Goal: Transaction & Acquisition: Purchase product/service

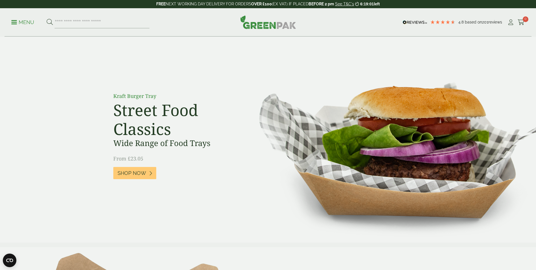
click at [18, 23] on p "Menu" at bounding box center [22, 22] width 23 height 7
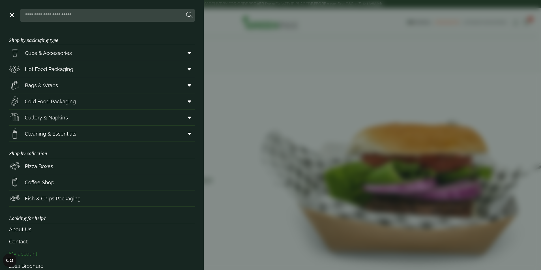
click at [66, 252] on link "My account" at bounding box center [101, 253] width 185 height 12
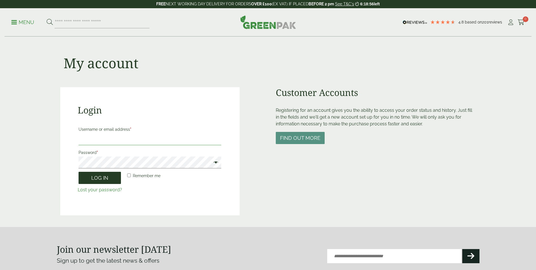
type input "**********"
click at [108, 179] on button "Log in" at bounding box center [100, 178] width 42 height 12
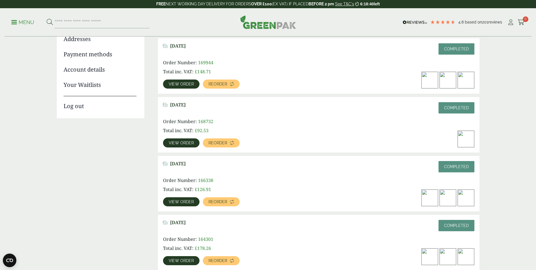
scroll to position [85, 0]
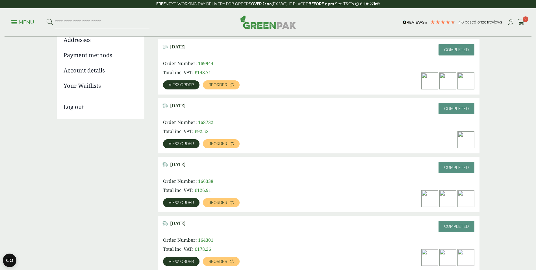
click at [183, 86] on span "View order" at bounding box center [181, 85] width 25 height 4
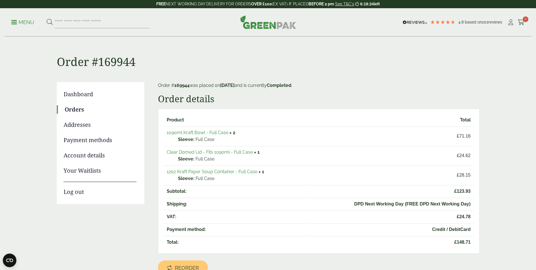
click at [206, 135] on link "1090ml Kraft Bowl - Full Case" at bounding box center [198, 132] width 62 height 5
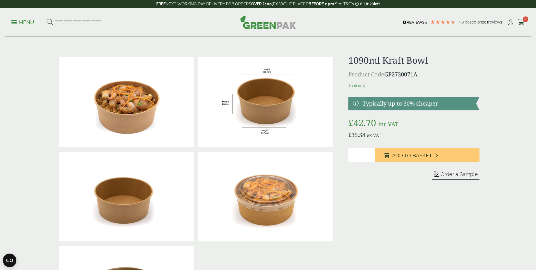
type input "*"
click at [371, 153] on input "*" at bounding box center [362, 155] width 26 height 14
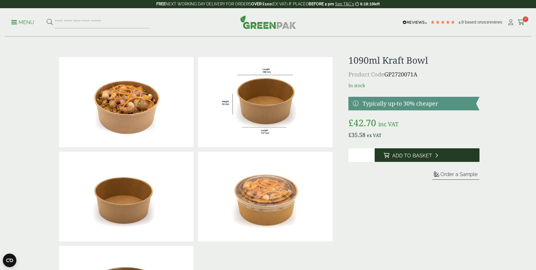
click at [403, 160] on button "Add to Basket" at bounding box center [427, 155] width 105 height 14
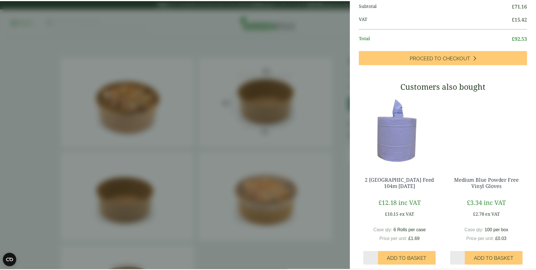
scroll to position [106, 0]
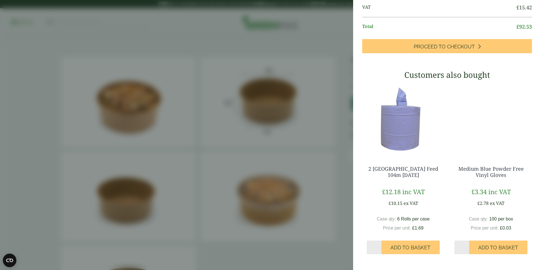
click at [228, 64] on aside "1090ml Kraft Bowl - Full Case (GP2720071A) - Added to basket My Basket 1090ml K…" at bounding box center [270, 135] width 541 height 270
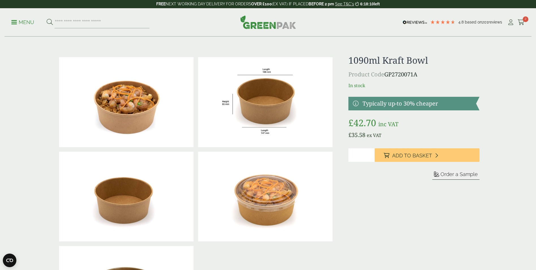
scroll to position [83, 0]
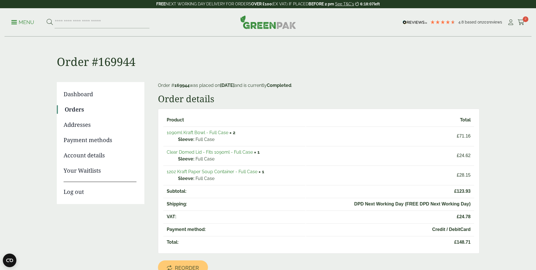
click at [212, 151] on link "Clear Domed Lid - Fits 1090ml - Full Case" at bounding box center [210, 151] width 86 height 5
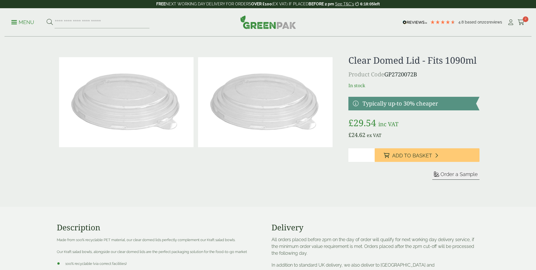
click at [413, 155] on span "Add to Basket" at bounding box center [412, 155] width 40 height 6
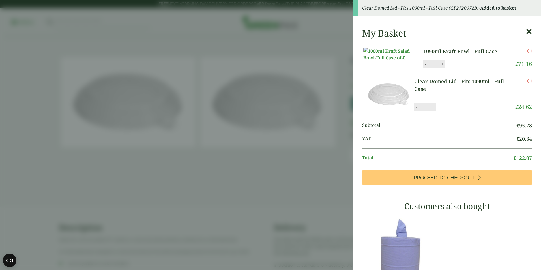
click at [258, 168] on aside "Clear Domed Lid - Fits 1090ml - Full Case (GP2720072B) - Added to basket My Bas…" at bounding box center [270, 135] width 541 height 270
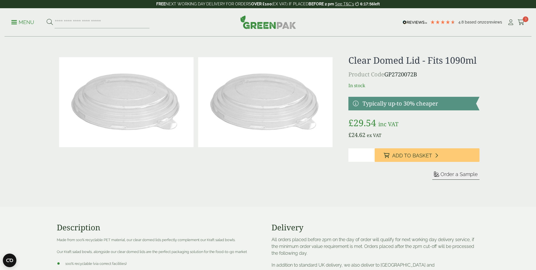
click at [23, 20] on p "Menu" at bounding box center [22, 22] width 23 height 7
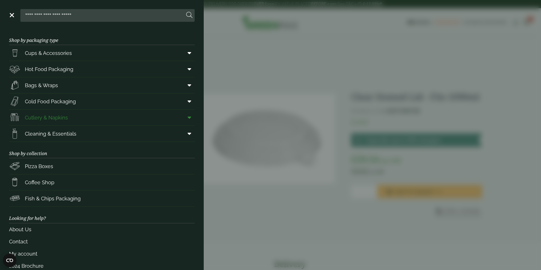
click at [37, 116] on span "Cutlery & Napkins" at bounding box center [46, 118] width 43 height 8
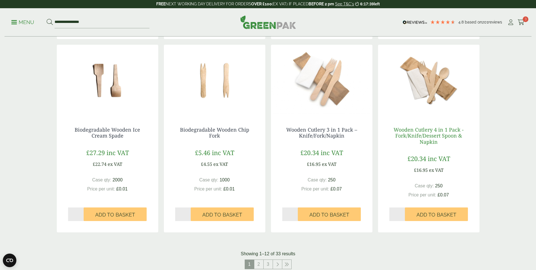
scroll to position [481, 0]
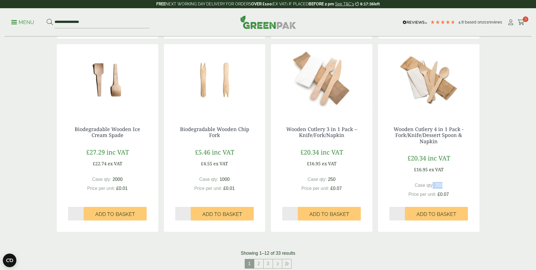
drag, startPoint x: 447, startPoint y: 184, endPoint x: 432, endPoint y: 185, distance: 15.0
click at [432, 185] on div "Case qty: 250 Price per unit: £0.07" at bounding box center [429, 190] width 79 height 16
drag, startPoint x: 432, startPoint y: 185, endPoint x: 436, endPoint y: 195, distance: 10.7
click at [436, 195] on span "Price per unit:" at bounding box center [423, 194] width 28 height 5
click at [438, 85] on img at bounding box center [428, 79] width 101 height 71
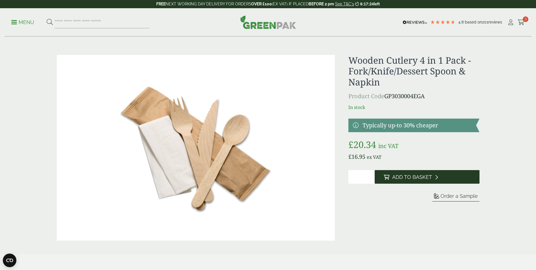
click at [414, 176] on span "Add to Basket" at bounding box center [412, 177] width 40 height 6
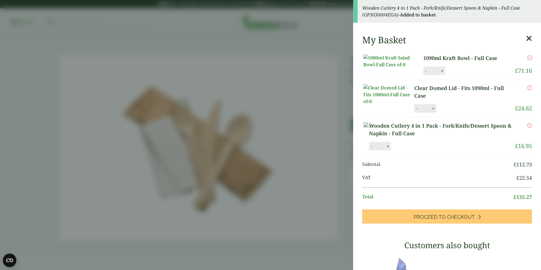
click at [175, 120] on aside "Wooden Cutlery 4 in 1 Pack - Fork/Knife/Dessert Spoon & Napkin - Full Case (GP3…" at bounding box center [270, 135] width 541 height 270
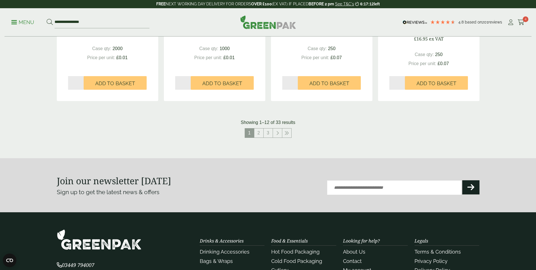
scroll to position [650, 0]
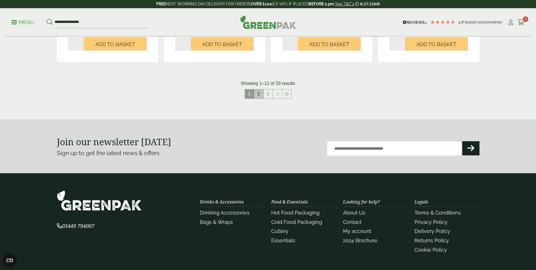
click at [258, 91] on link "2" at bounding box center [258, 93] width 9 height 9
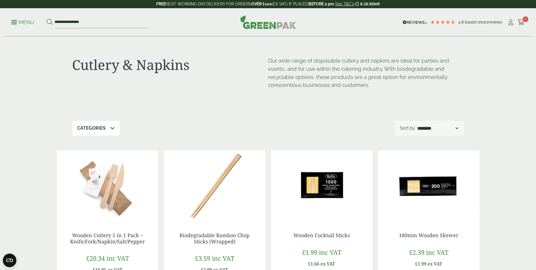
click at [16, 21] on p "Menu" at bounding box center [22, 22] width 23 height 7
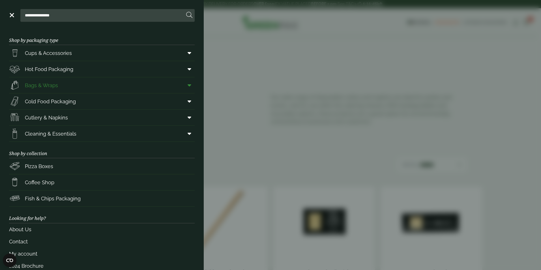
click at [59, 83] on link "Bags & Wraps" at bounding box center [101, 85] width 185 height 16
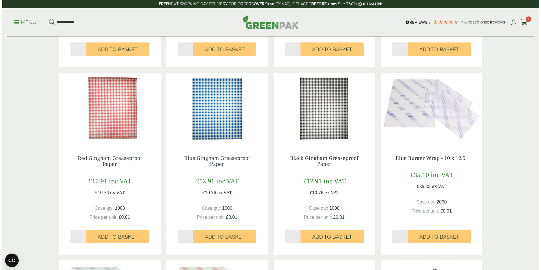
scroll to position [311, 0]
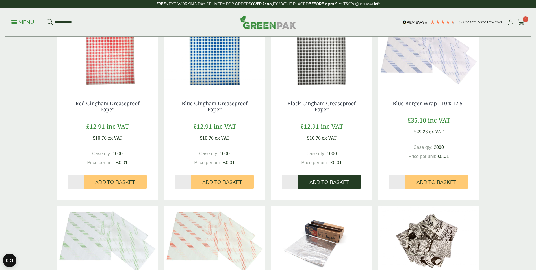
click at [342, 181] on span "Add to Basket" at bounding box center [330, 182] width 40 height 6
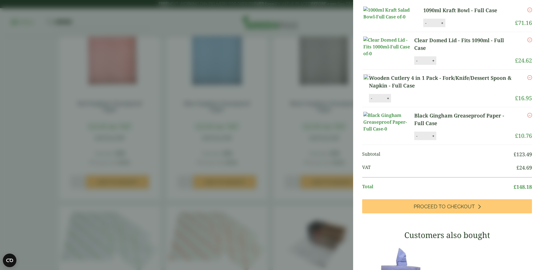
scroll to position [27, 0]
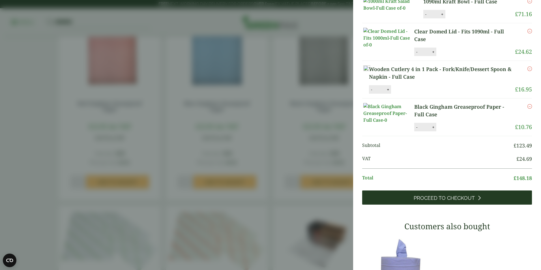
click at [465, 201] on span "Proceed to Checkout" at bounding box center [443, 198] width 61 height 6
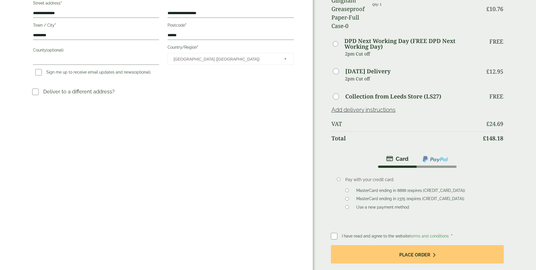
scroll to position [141, 0]
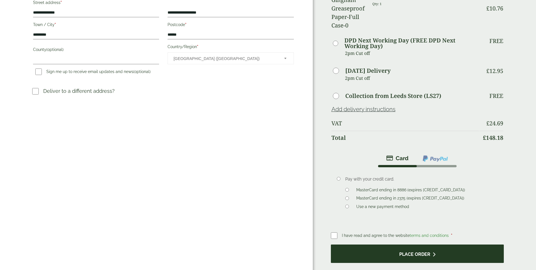
click at [355, 244] on button "Place order" at bounding box center [417, 253] width 173 height 18
